Goal: Transaction & Acquisition: Book appointment/travel/reservation

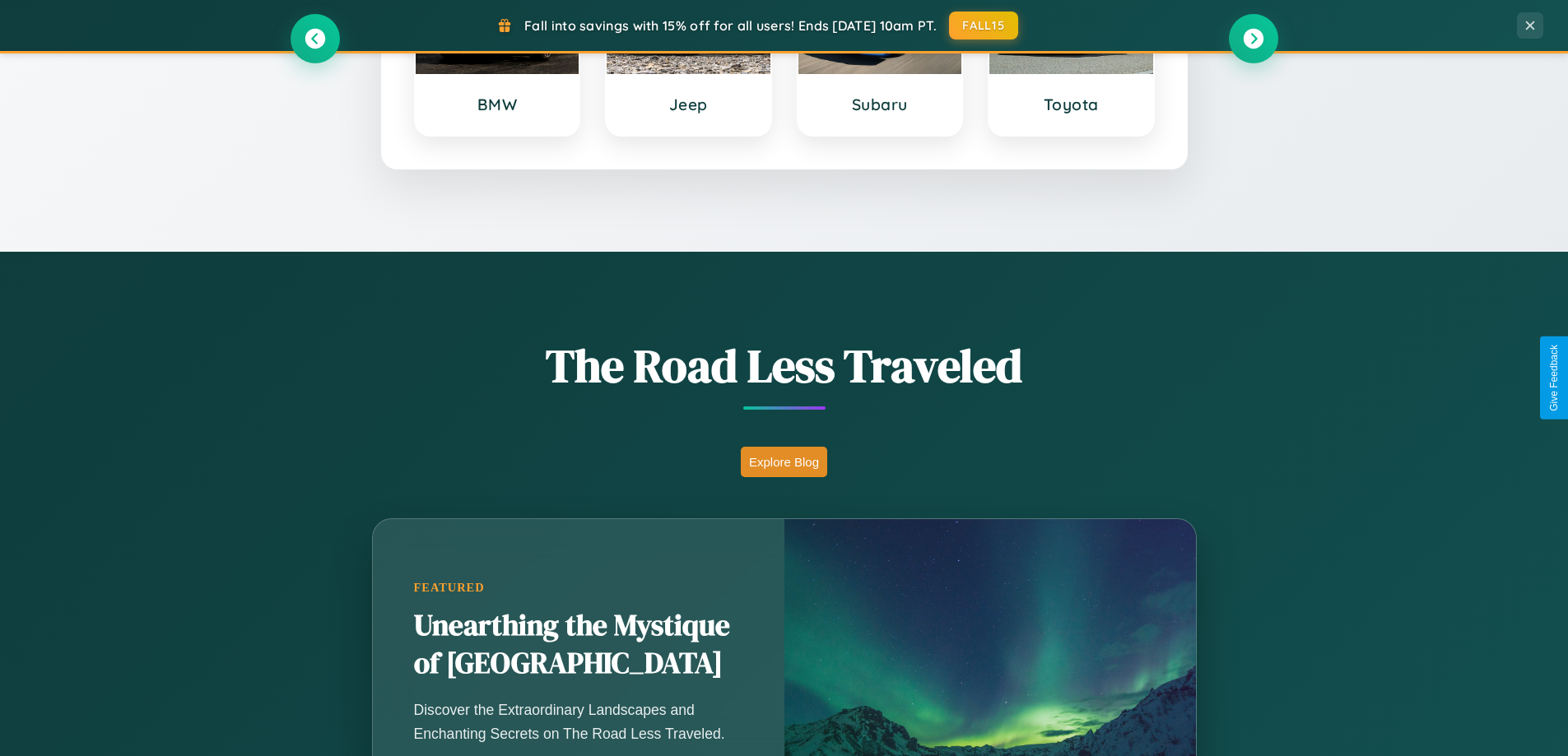
scroll to position [1132, 0]
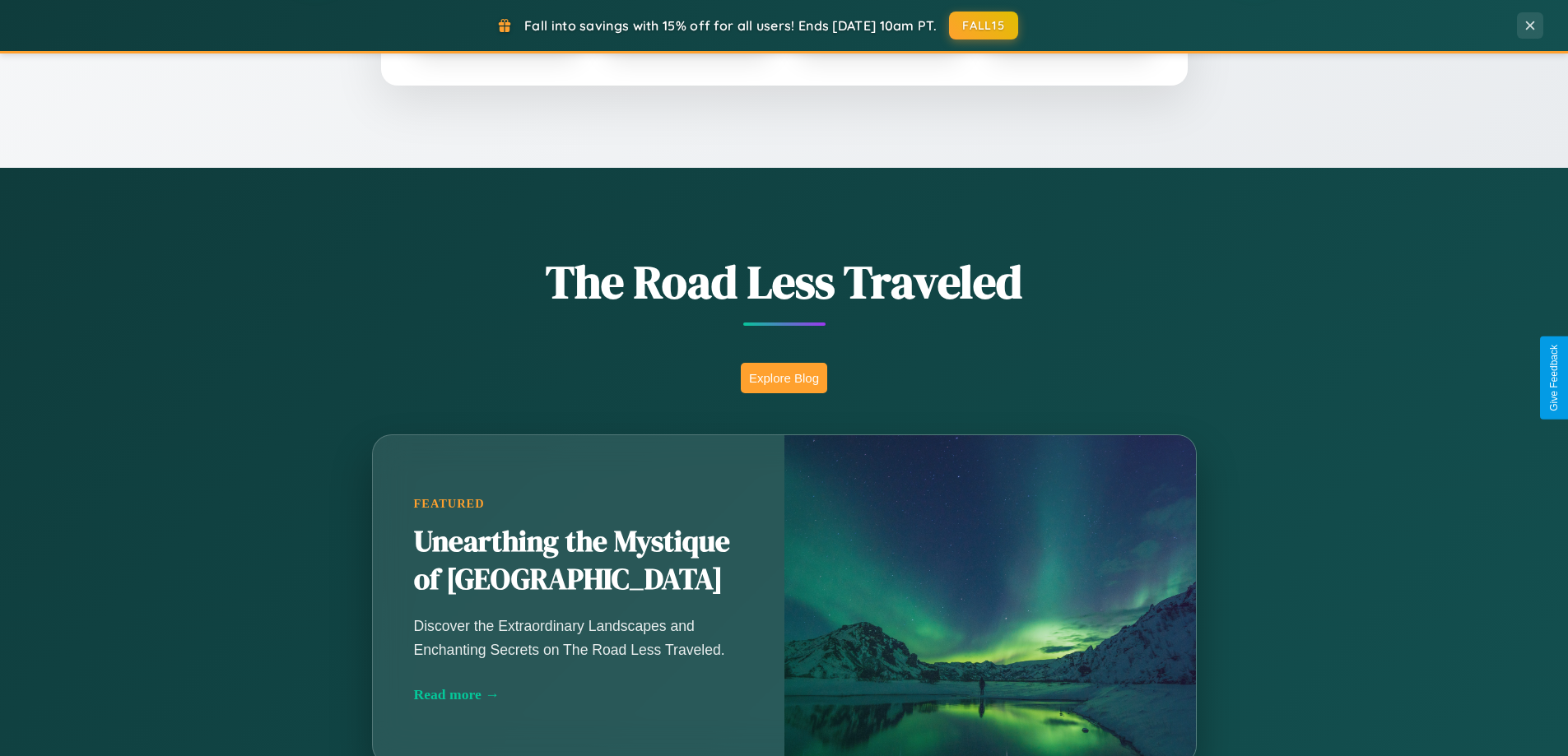
click at [784, 378] on button "Explore Blog" at bounding box center [784, 378] width 87 height 31
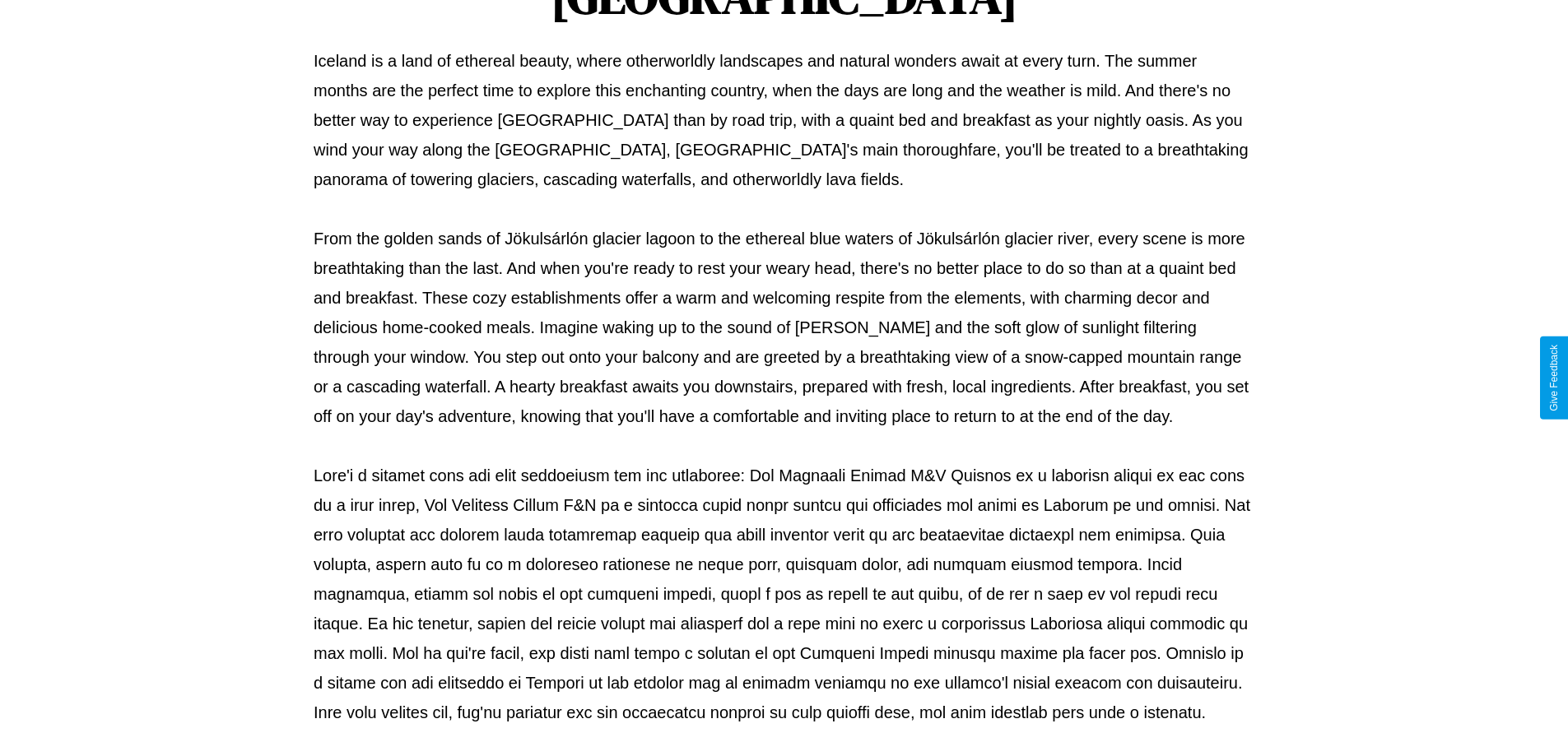
scroll to position [532, 0]
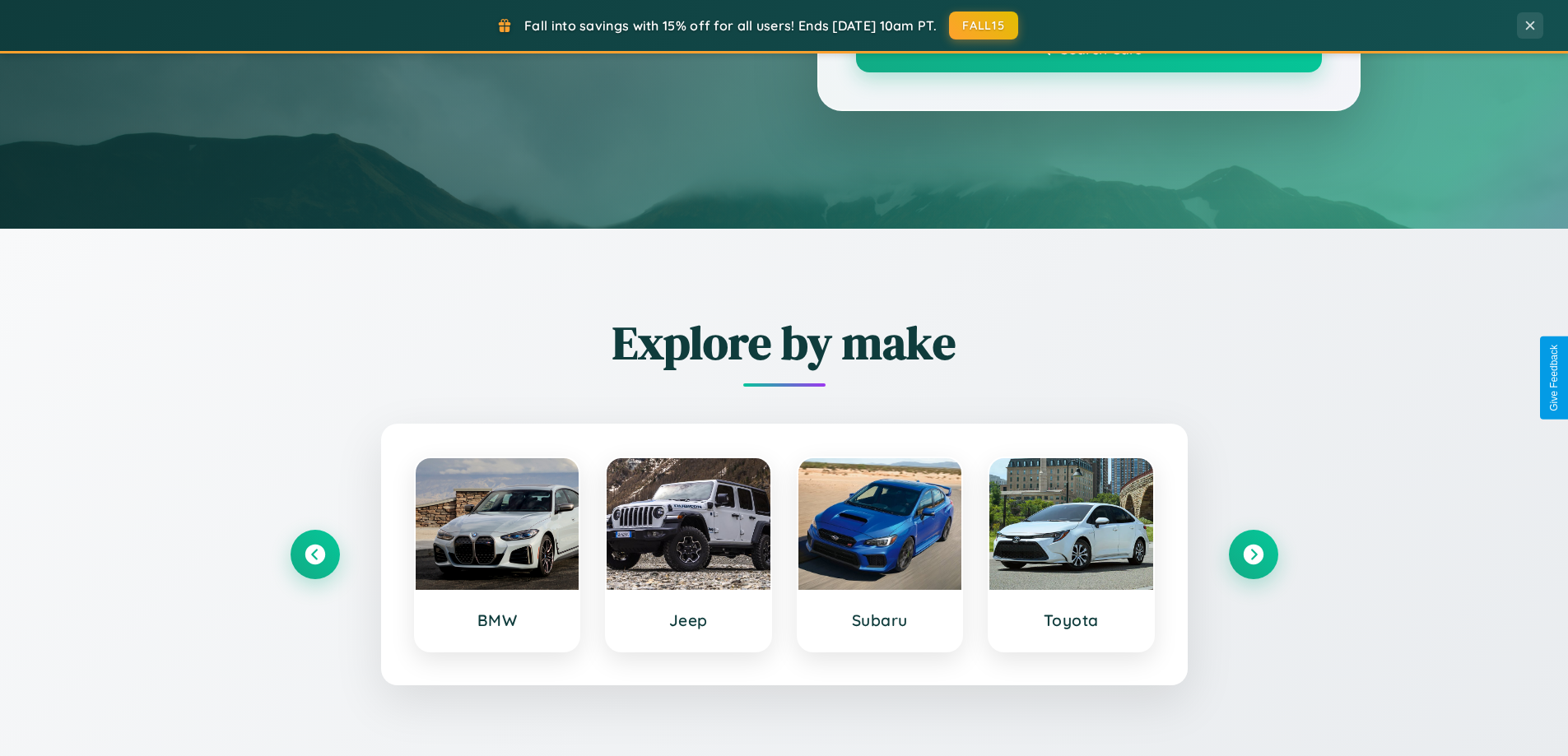
scroll to position [1132, 0]
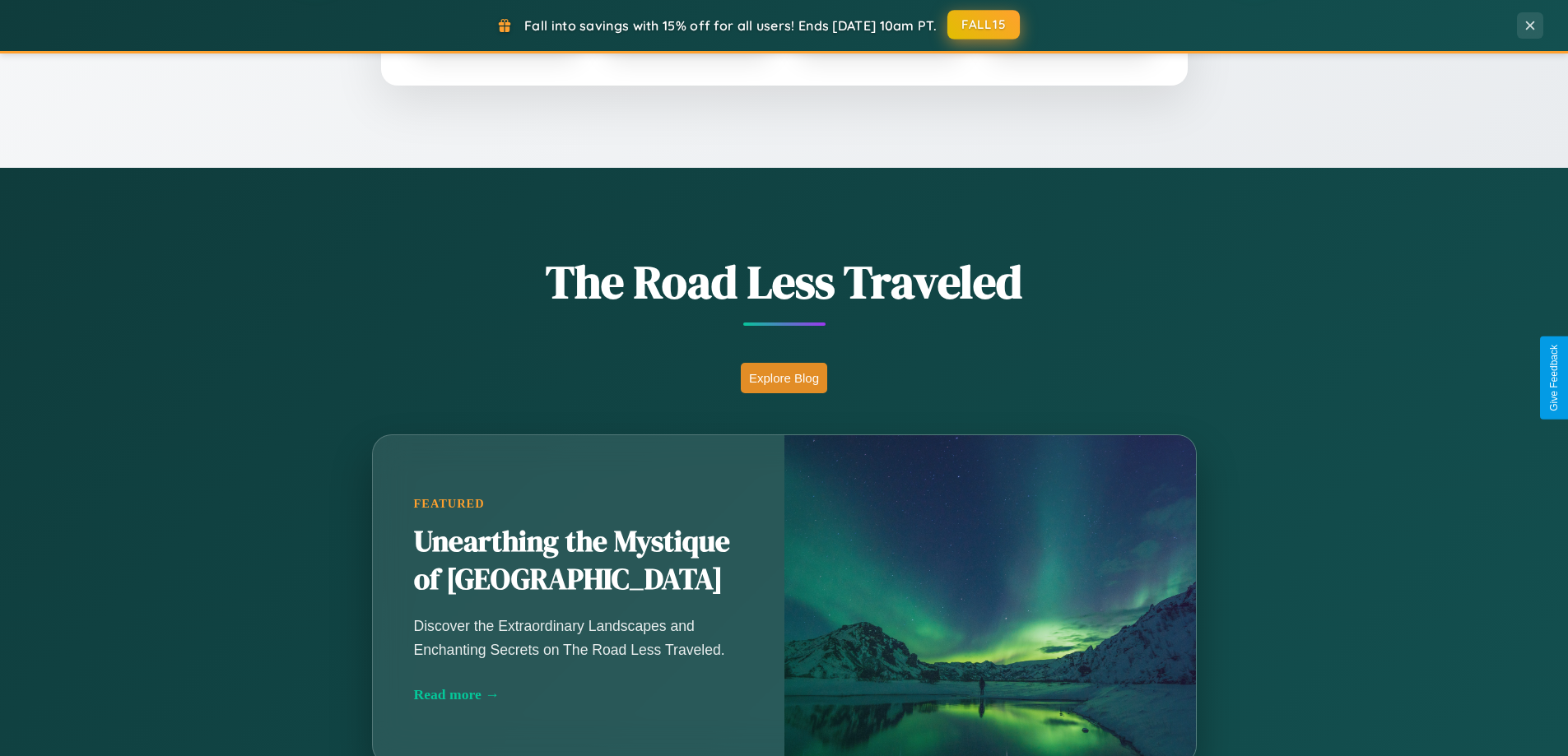
click at [984, 26] on button "FALL15" at bounding box center [983, 25] width 73 height 30
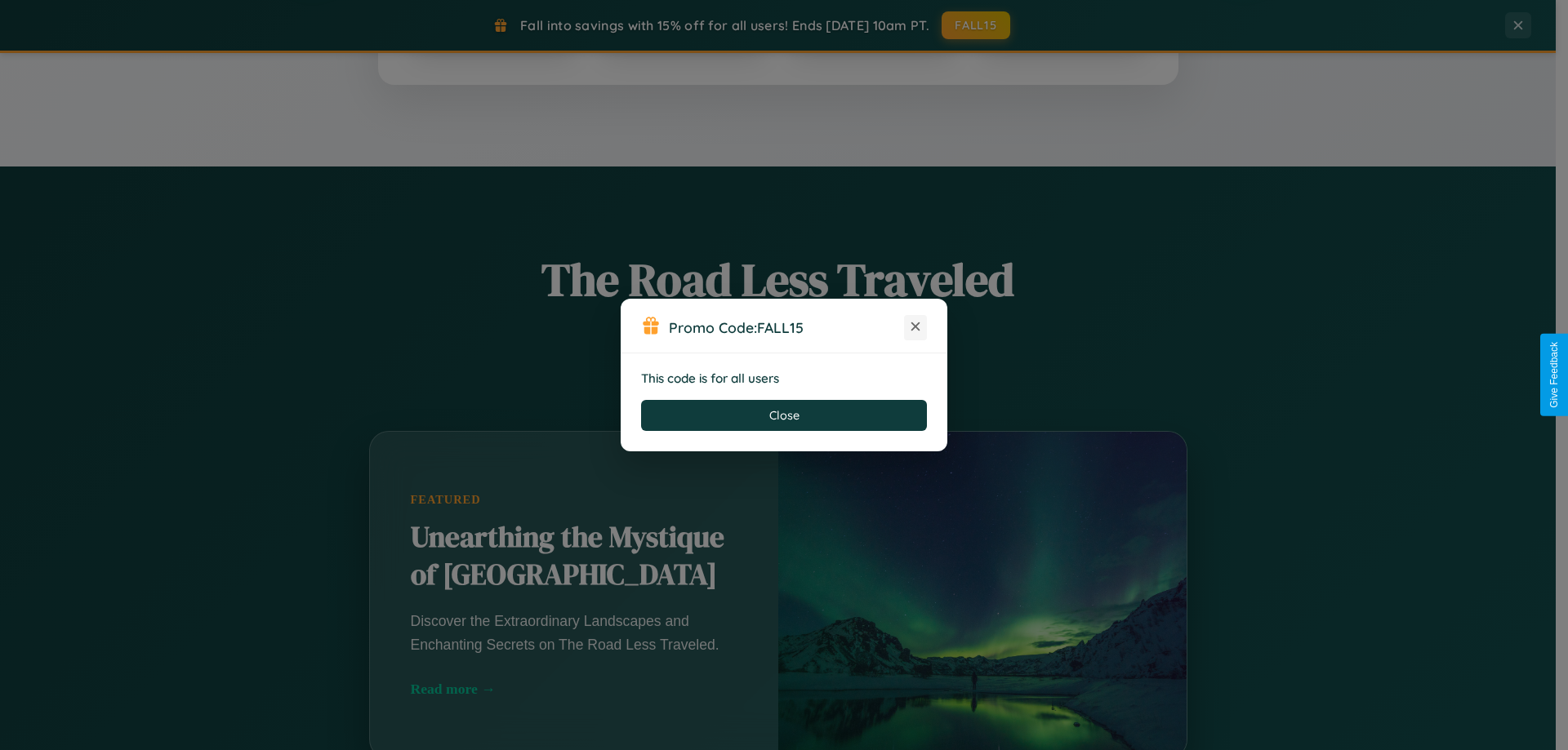
click at [915, 328] on icon at bounding box center [915, 327] width 16 height 16
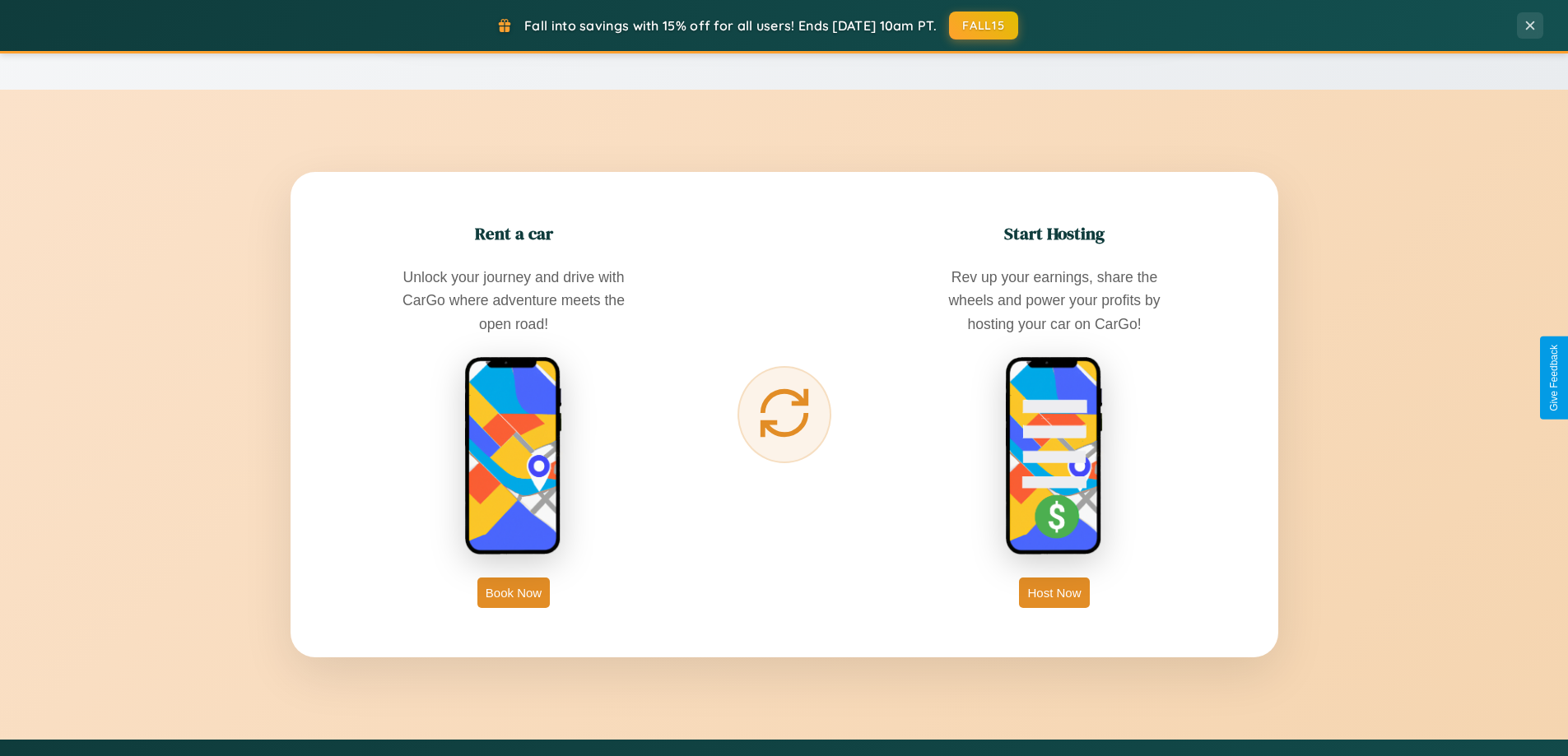
scroll to position [2644, 0]
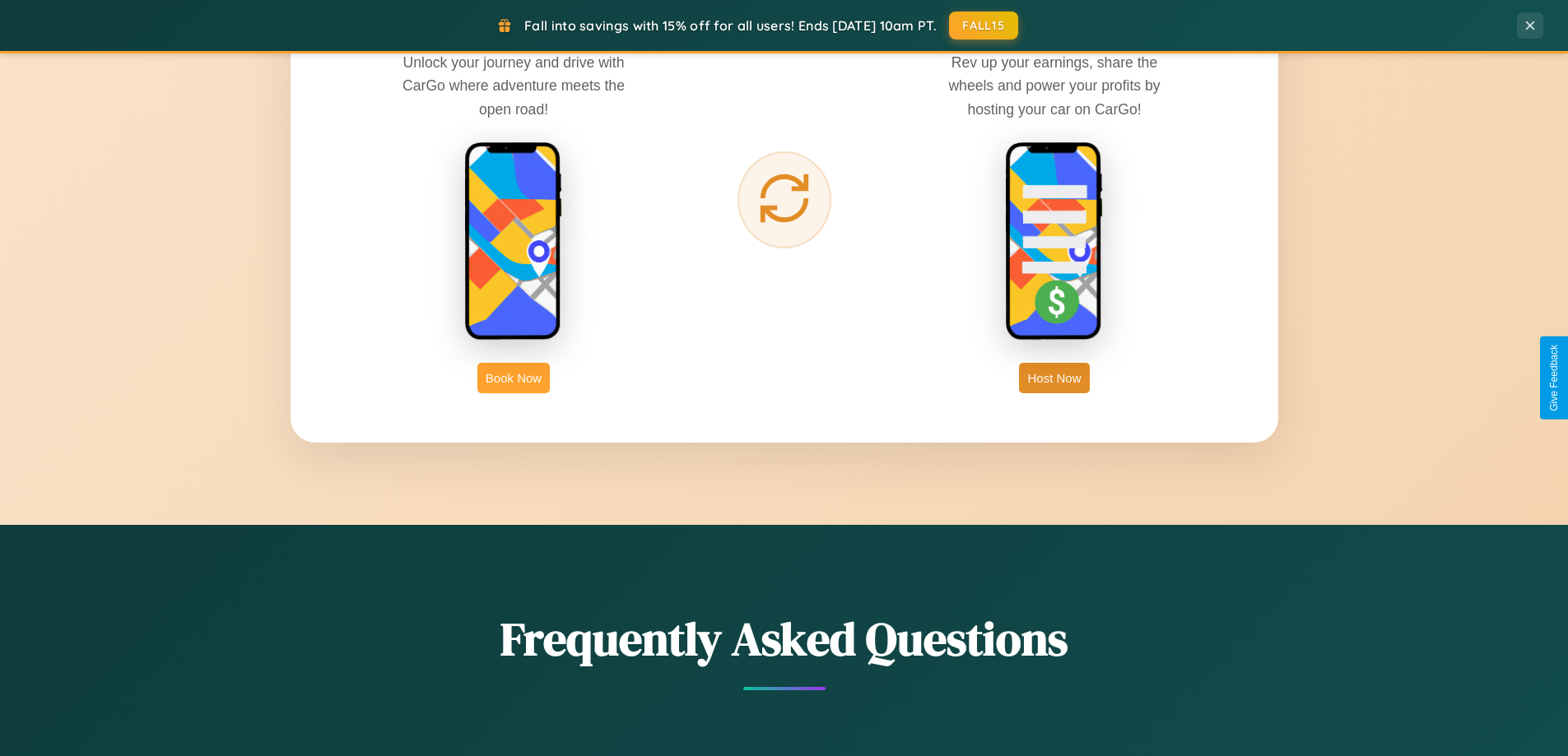
click at [514, 378] on button "Book Now" at bounding box center [514, 378] width 73 height 31
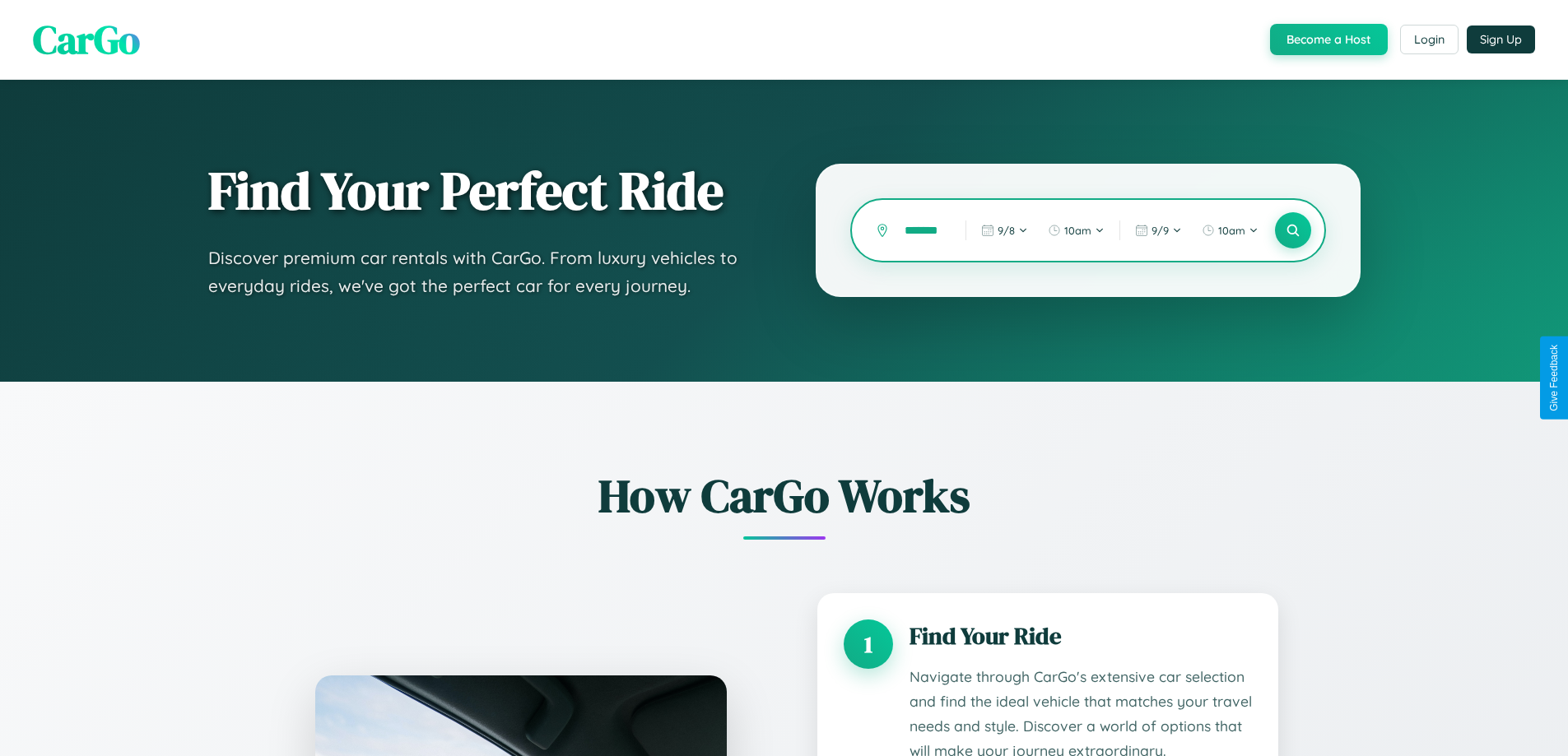
scroll to position [0, 7]
type input "*******"
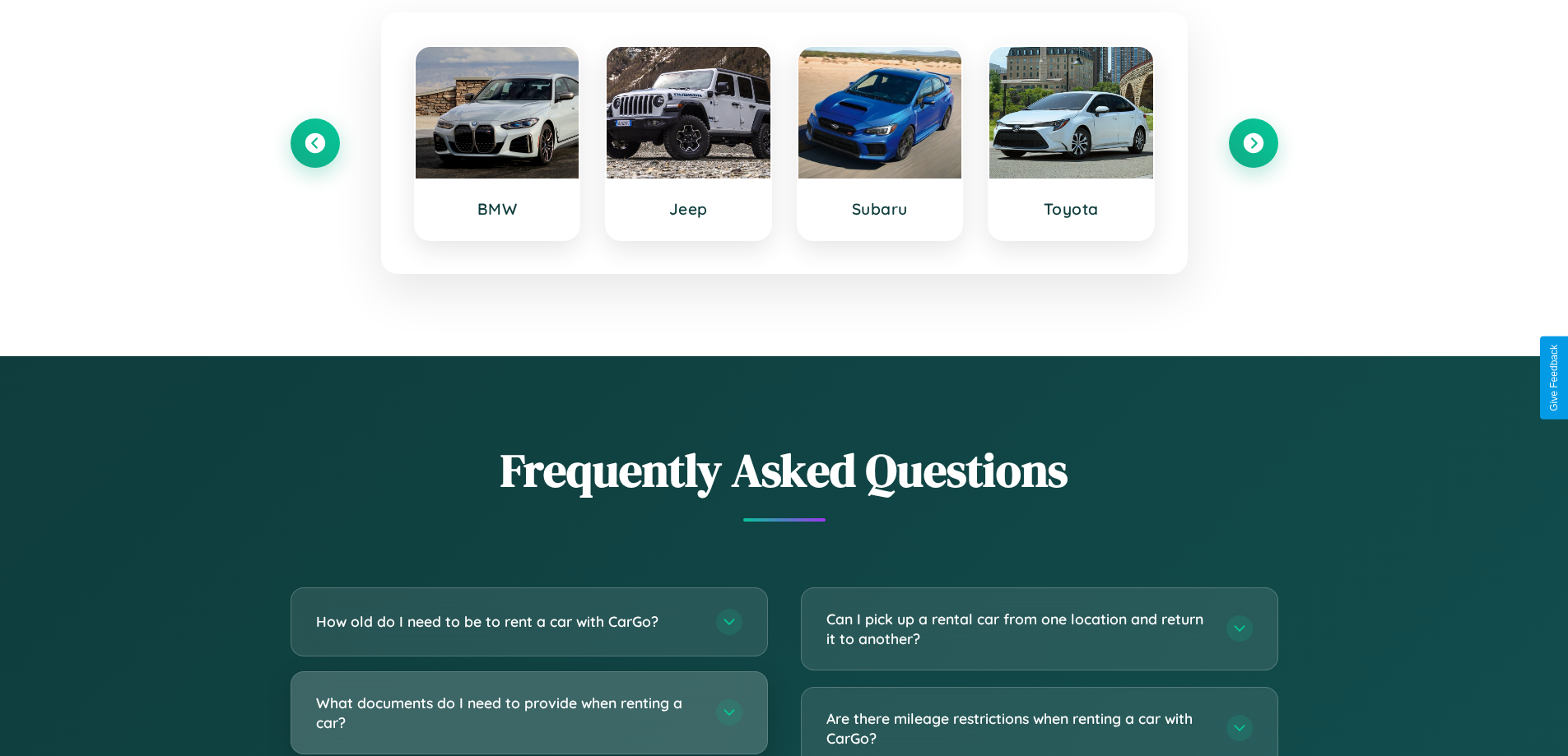
scroll to position [0, 0]
click at [528, 712] on h3 "What documents do I need to provide when renting a car?" at bounding box center [508, 712] width 383 height 40
